Goal: Task Accomplishment & Management: Complete application form

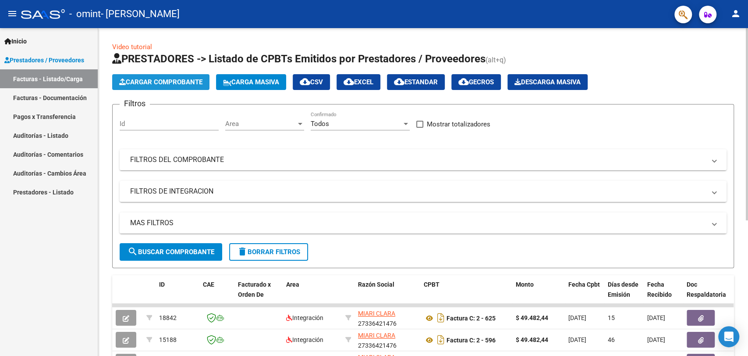
click at [138, 88] on button "Cargar Comprobante" at bounding box center [160, 82] width 97 height 16
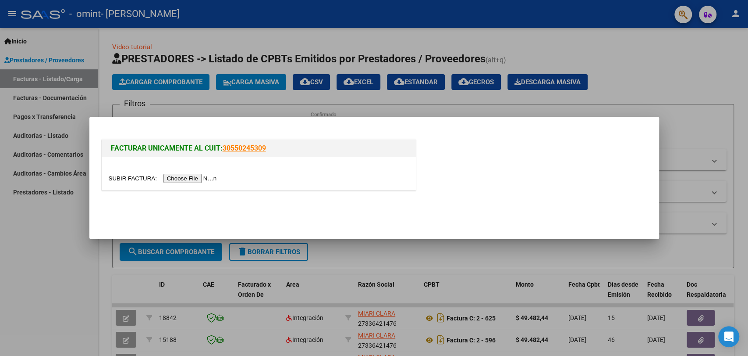
click at [189, 174] on input "file" at bounding box center [164, 178] width 111 height 9
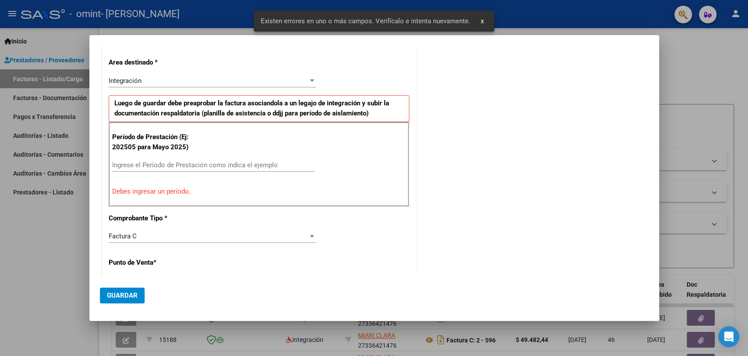
scroll to position [172, 0]
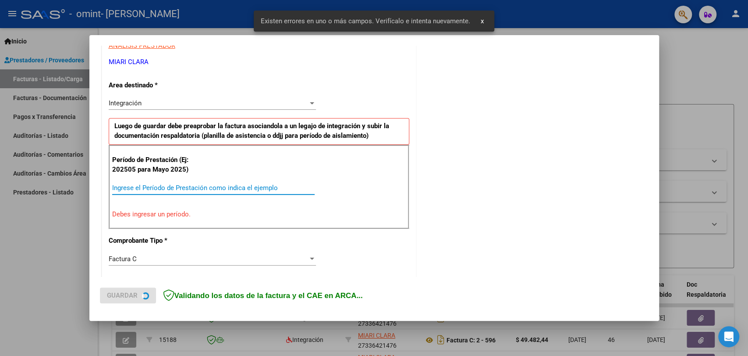
click at [178, 187] on input "Ingrese el Período de Prestación como indica el ejemplo" at bounding box center [213, 188] width 203 height 8
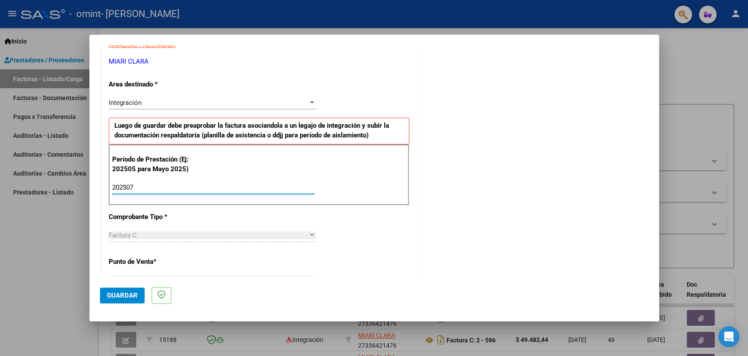
type input "202507"
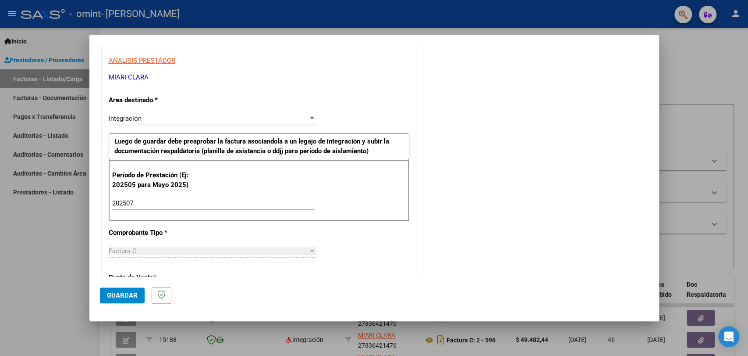
scroll to position [341, 0]
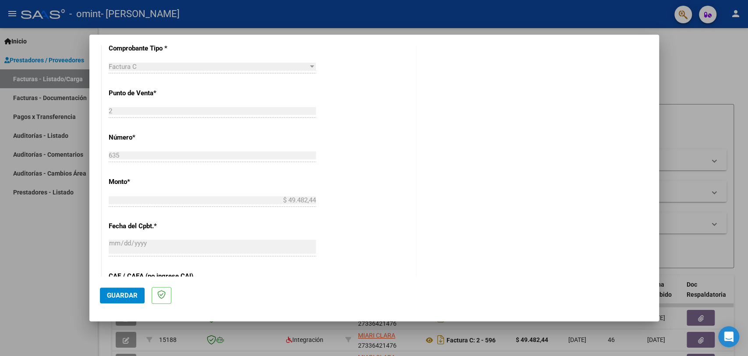
click at [126, 296] on span "Guardar" at bounding box center [122, 295] width 31 height 8
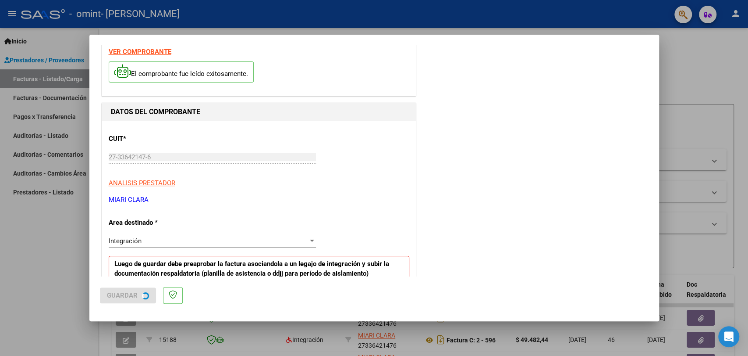
scroll to position [0, 0]
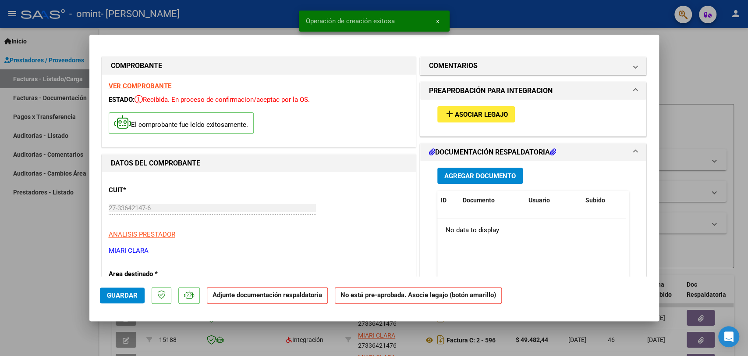
click at [461, 120] on button "add Asociar Legajo" at bounding box center [477, 114] width 78 height 16
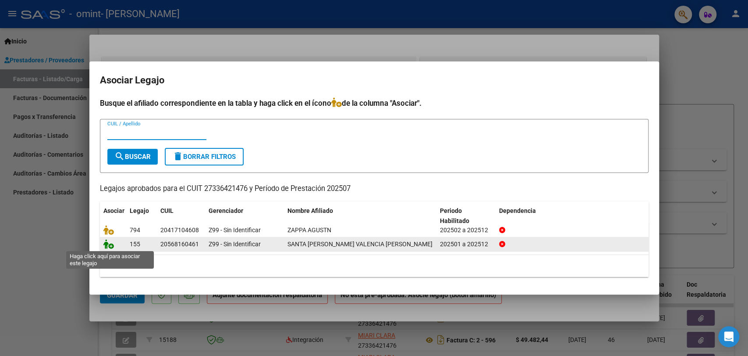
click at [106, 245] on icon at bounding box center [108, 244] width 11 height 10
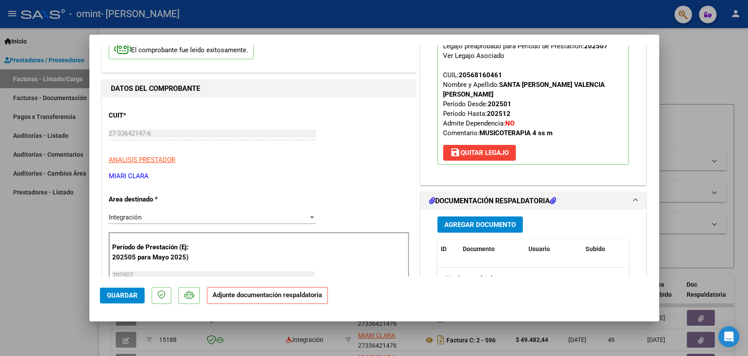
scroll to position [97, 0]
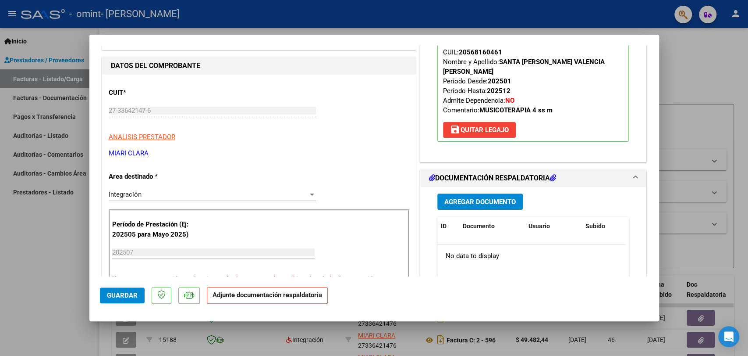
click at [475, 198] on span "Agregar Documento" at bounding box center [480, 202] width 71 height 8
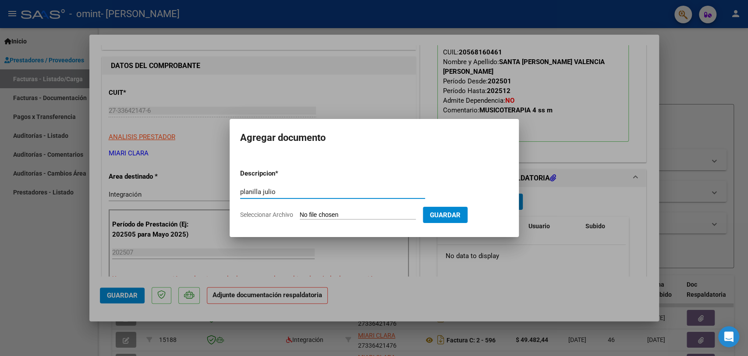
type input "planilla julio"
click at [381, 211] on input "Seleccionar Archivo" at bounding box center [358, 215] width 116 height 8
type input "C:\fakepath\Planilla MT Julio.pdf"
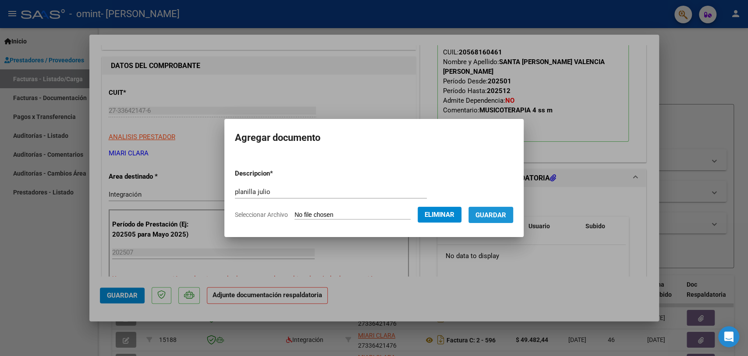
click at [498, 218] on button "Guardar" at bounding box center [491, 215] width 45 height 16
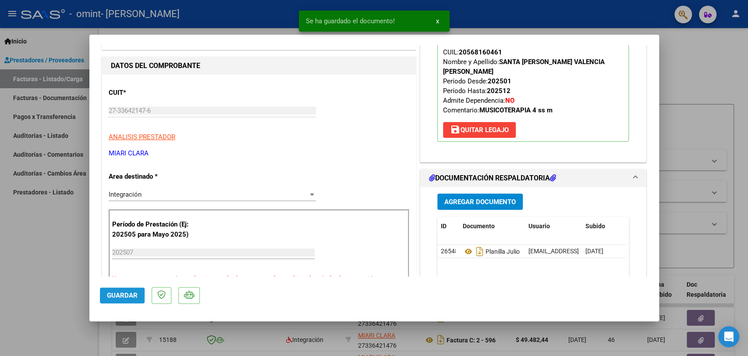
click at [115, 296] on span "Guardar" at bounding box center [122, 295] width 31 height 8
click at [674, 53] on div at bounding box center [374, 178] width 748 height 356
type input "$ 0,00"
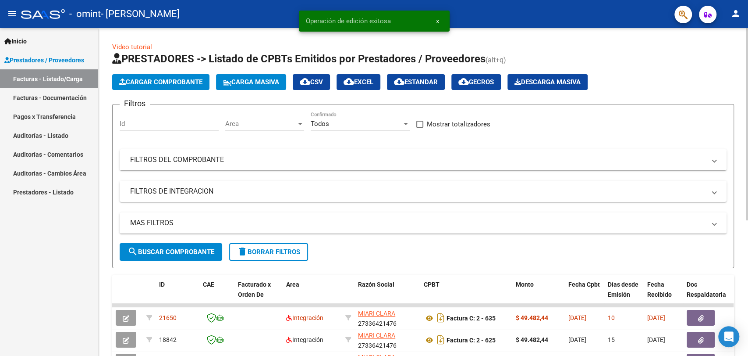
scroll to position [49, 0]
